Goal: Check status: Check status

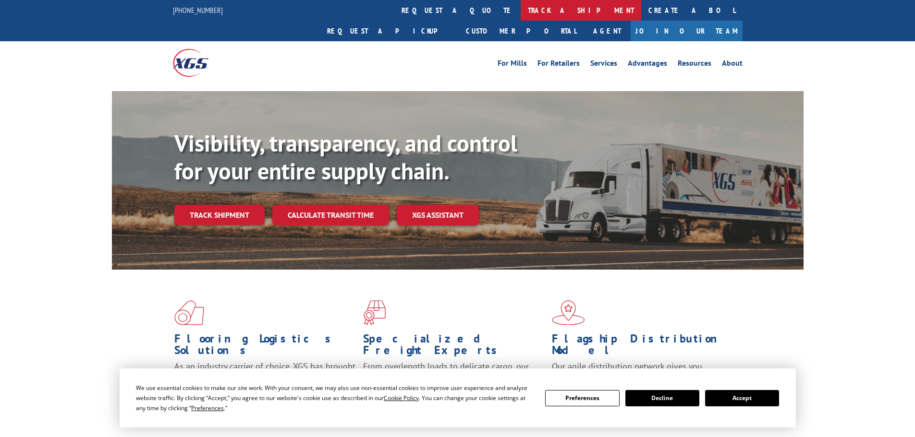
click at [521, 14] on link "track a shipment" at bounding box center [581, 10] width 121 height 21
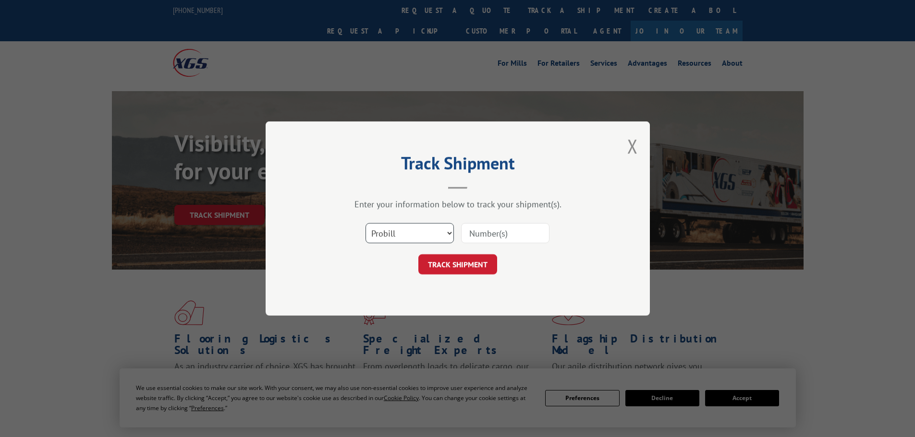
click at [419, 228] on select "Select category... Probill BOL PO" at bounding box center [409, 233] width 88 height 20
select select "bol"
click at [365, 223] on select "Select category... Probill BOL PO" at bounding box center [409, 233] width 88 height 20
click at [476, 243] on input at bounding box center [505, 233] width 88 height 20
type input "6200042800"
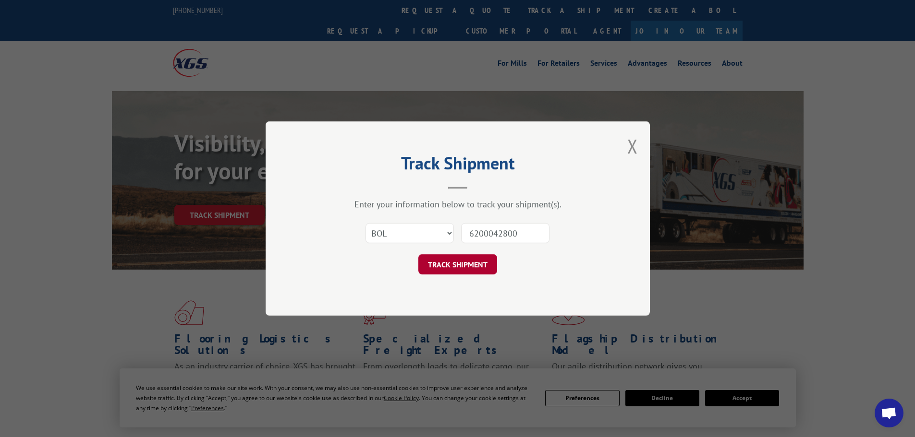
click at [462, 265] on button "TRACK SHIPMENT" at bounding box center [457, 265] width 79 height 20
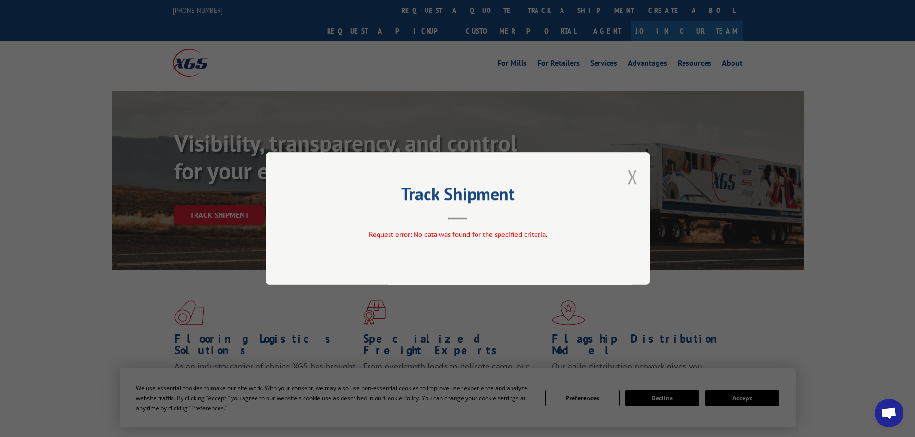
click at [632, 176] on button "Close modal" at bounding box center [632, 176] width 11 height 25
